Goal: Navigation & Orientation: Find specific page/section

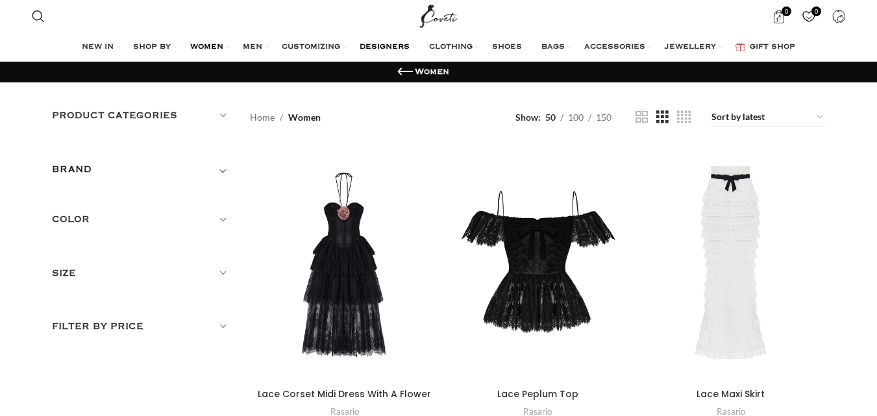
click at [373, 45] on span "DESIGNERS" at bounding box center [385, 47] width 50 height 10
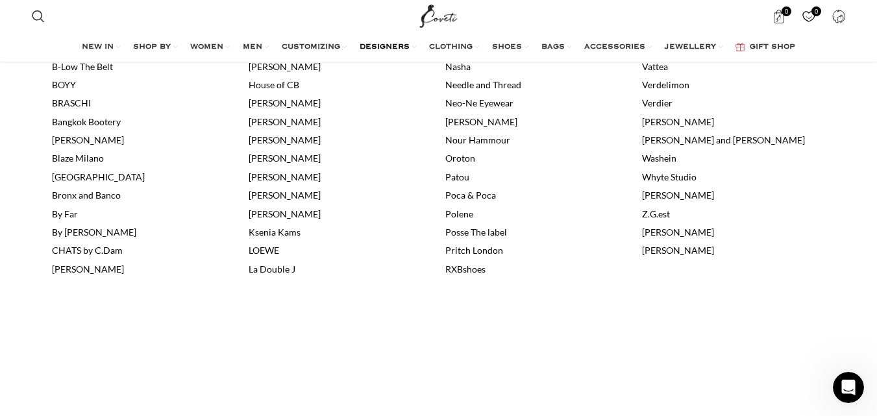
scroll to position [714, 0]
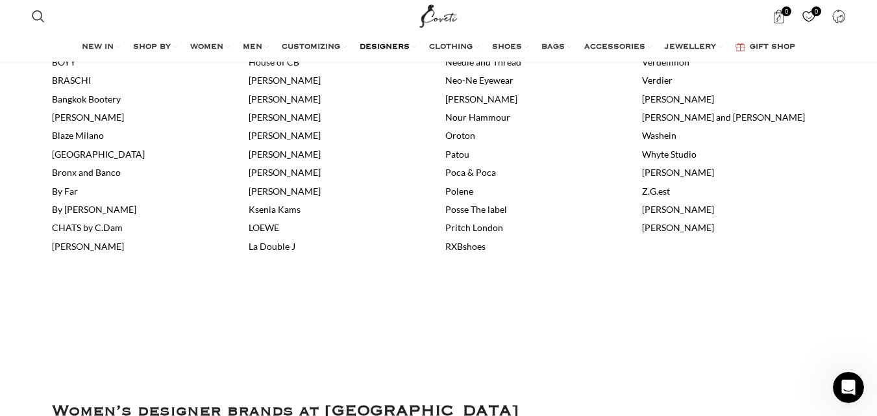
click at [323, 327] on article "Women's designer brands Step into a world where luxury fashion meets technology…" at bounding box center [439, 279] width 774 height 1809
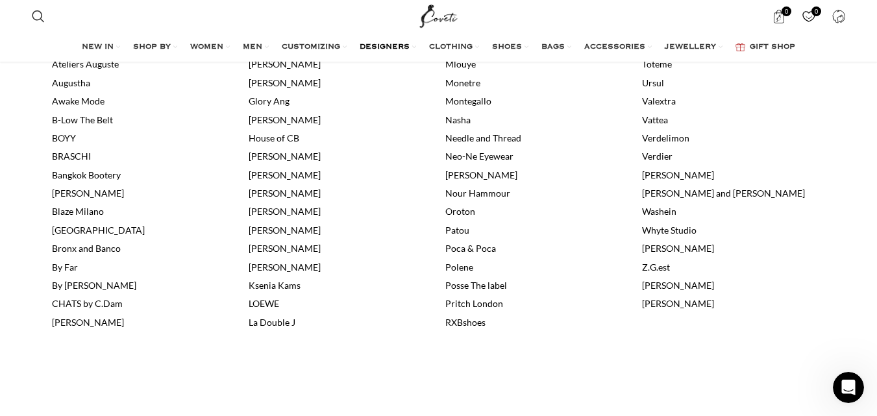
scroll to position [649, 0]
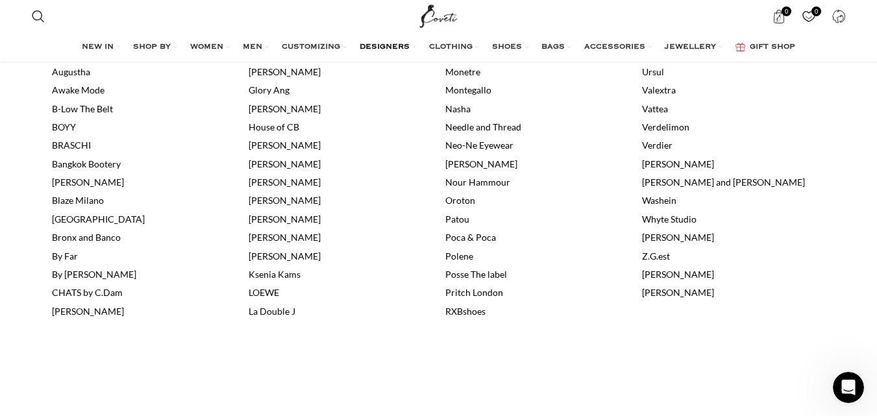
click at [484, 233] on link "Poca & Poca" at bounding box center [470, 237] width 51 height 11
